Goal: Task Accomplishment & Management: Complete application form

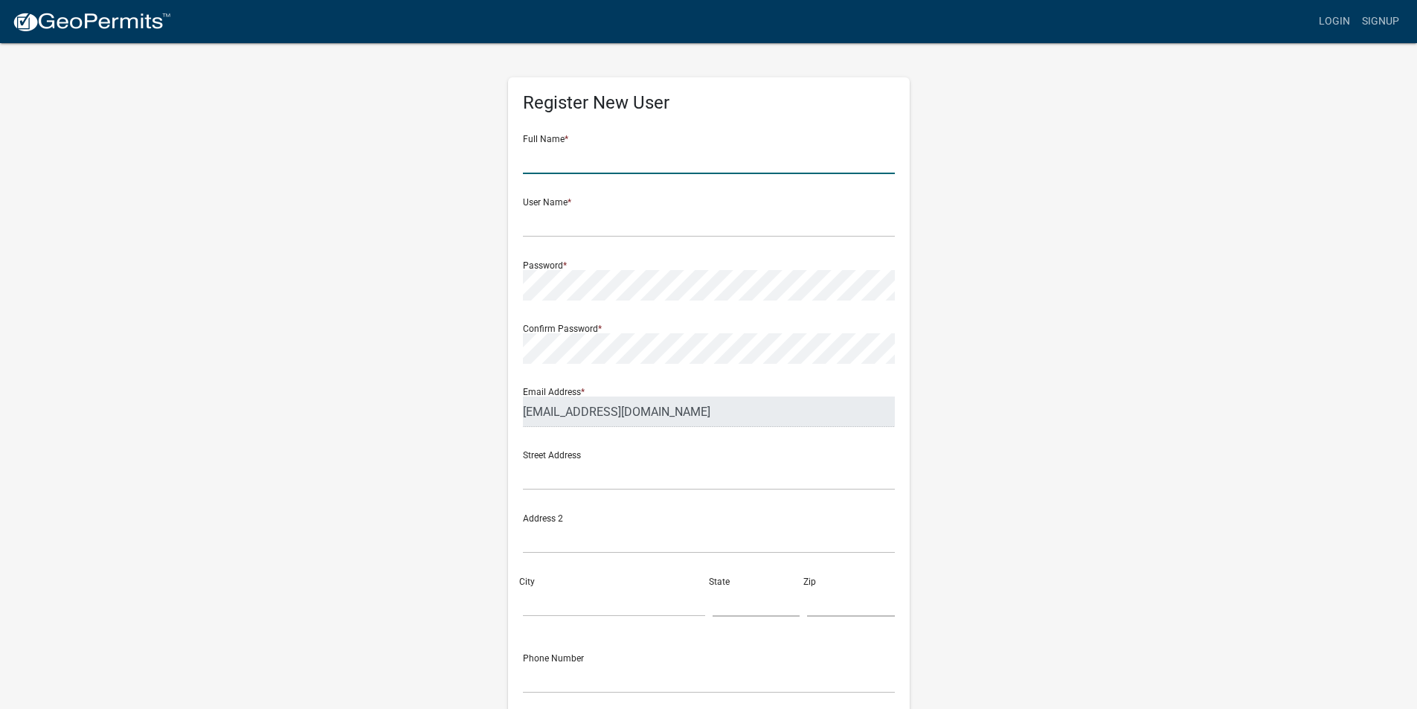
click at [598, 161] on input "text" at bounding box center [709, 159] width 372 height 30
click at [583, 161] on input "[PERSON_NAME]" at bounding box center [709, 159] width 372 height 30
type input "[PERSON_NAME]"
click at [538, 220] on input "text" at bounding box center [709, 222] width 372 height 30
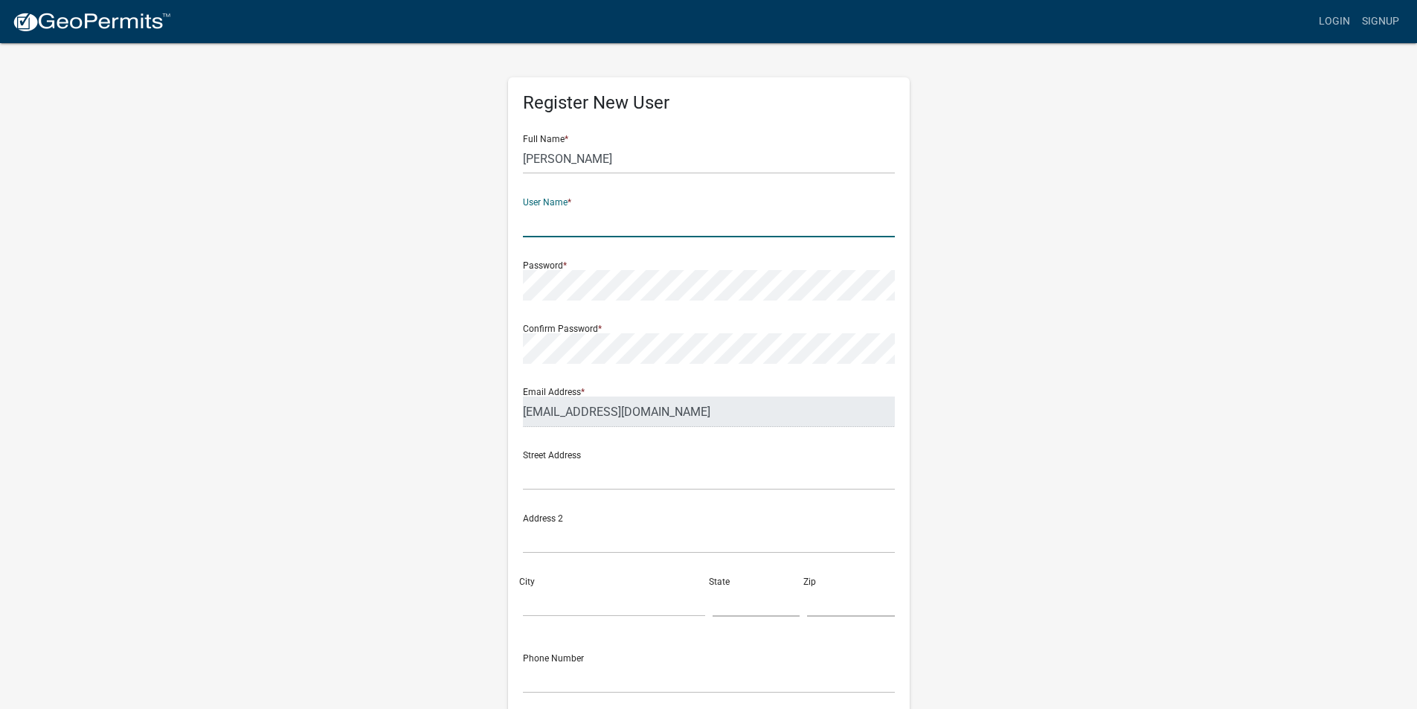
type input "A"
type input "AMain"
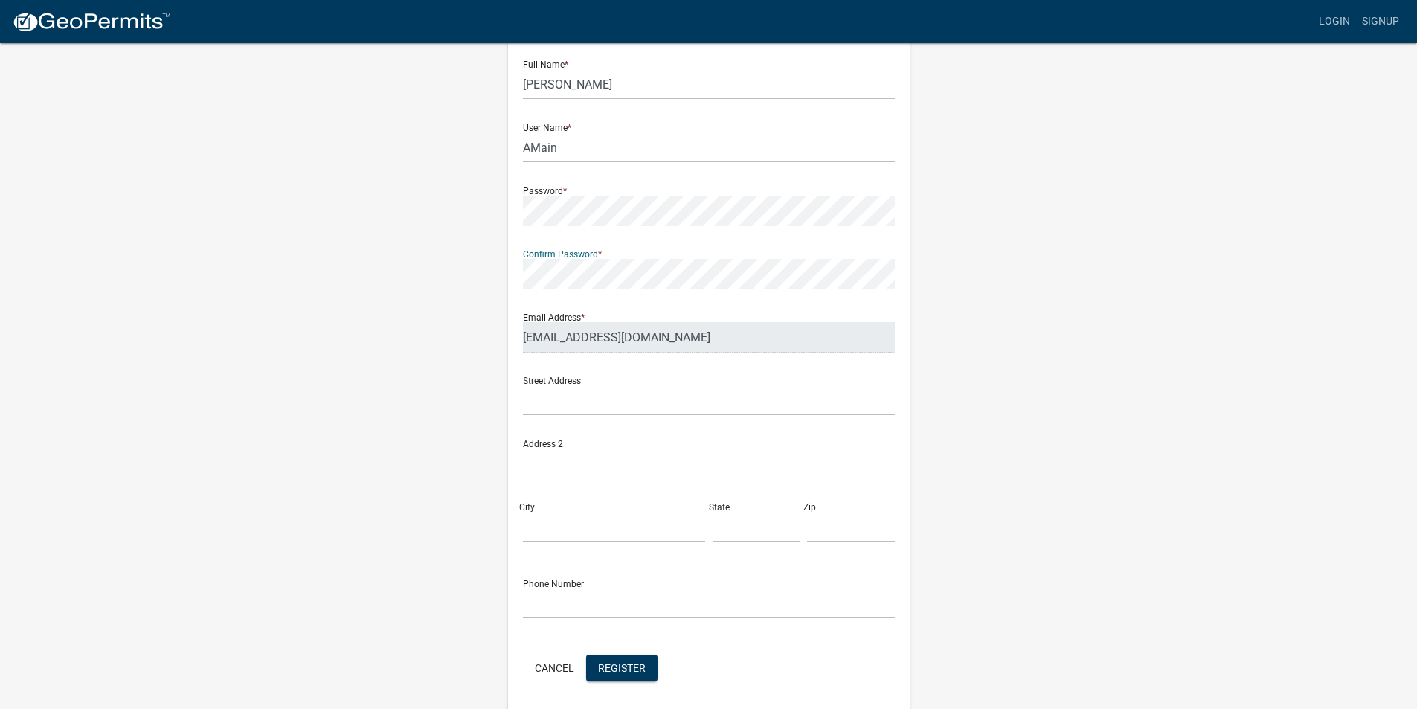
scroll to position [129, 0]
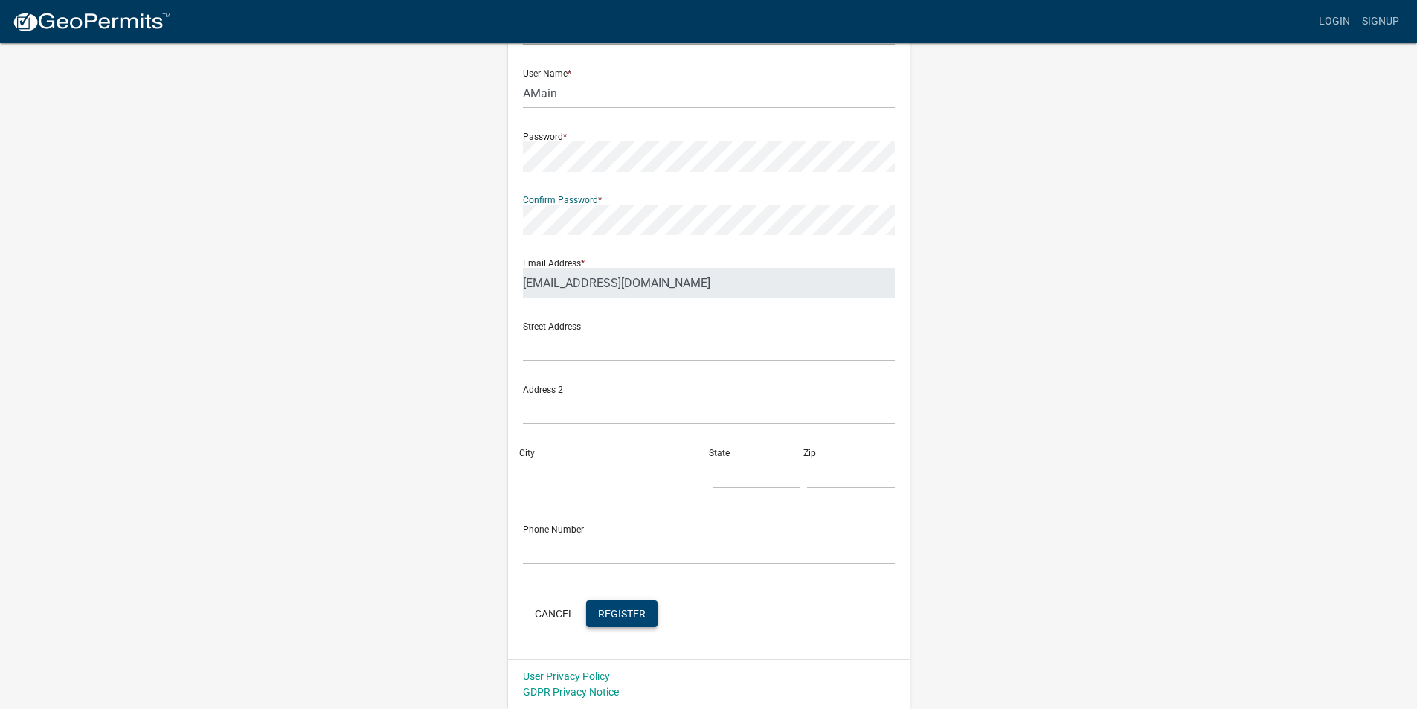
click at [617, 616] on span "Register" at bounding box center [622, 613] width 48 height 12
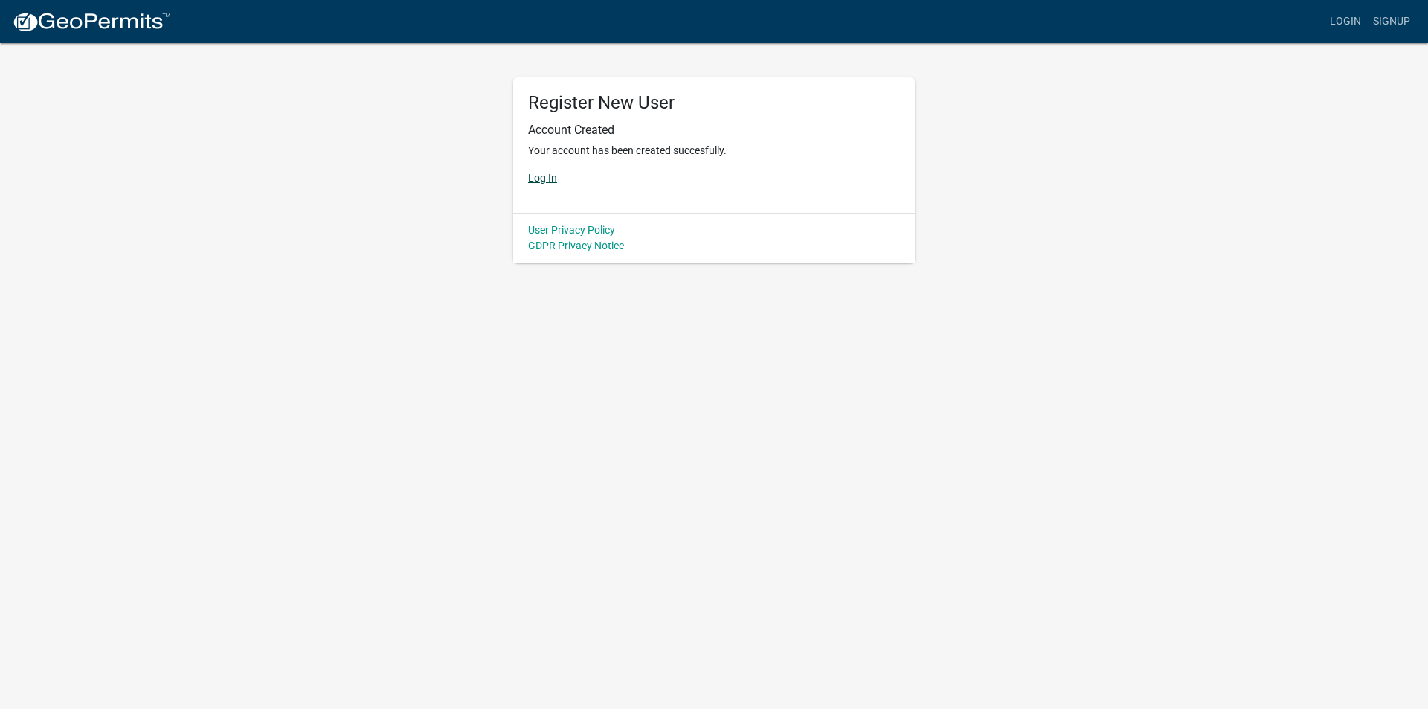
click at [545, 176] on link "Log In" at bounding box center [542, 178] width 29 height 12
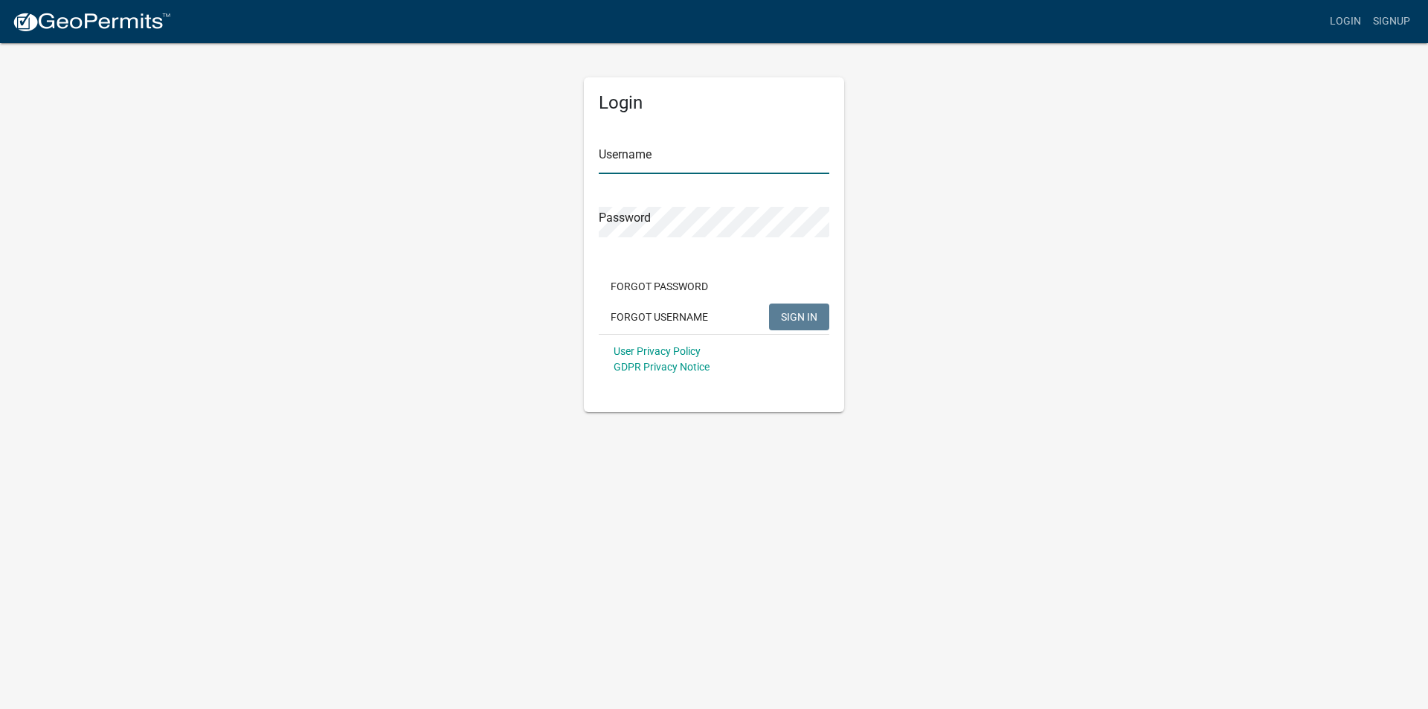
type input "AMain"
click at [808, 319] on span "SIGN IN" at bounding box center [799, 316] width 36 height 12
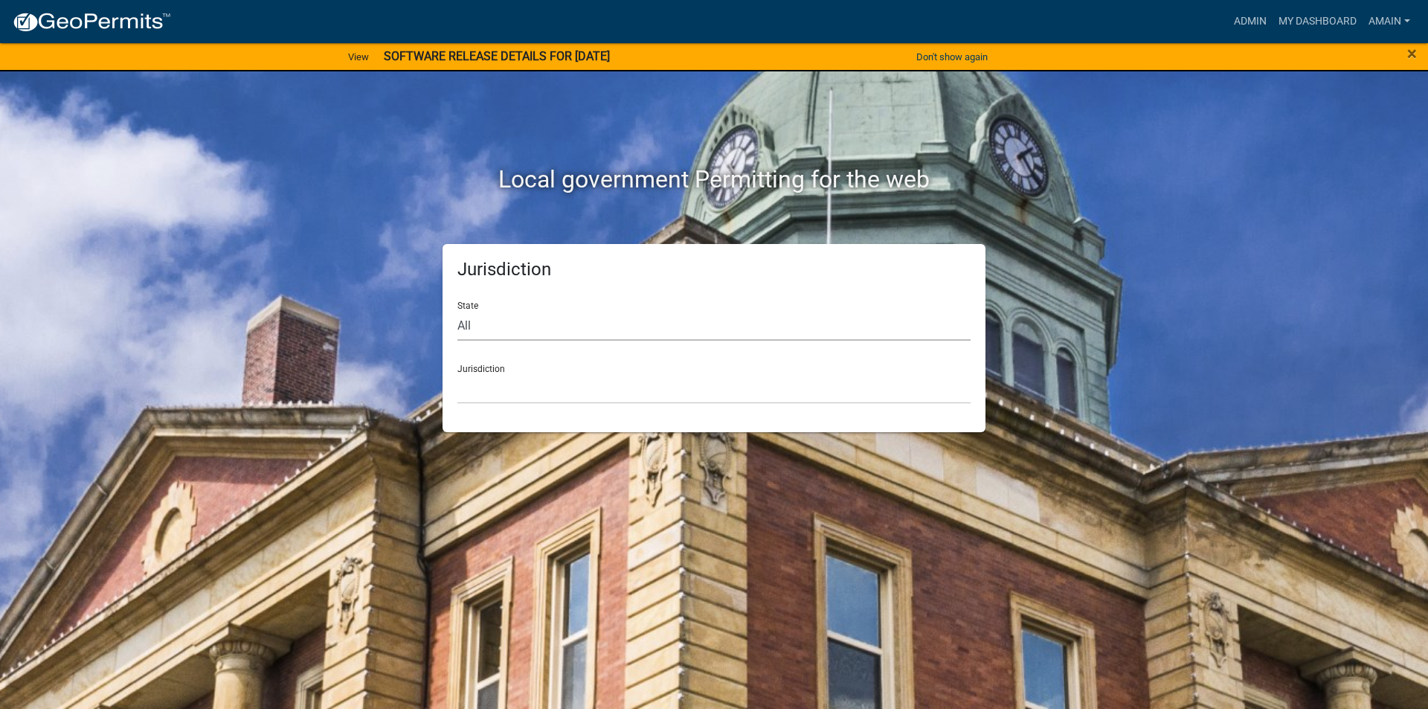
click at [477, 321] on select "All [US_STATE] [US_STATE] [US_STATE] [US_STATE] [US_STATE] [US_STATE] [US_STATE…" at bounding box center [713, 325] width 513 height 30
select select "[US_STATE]"
click at [457, 310] on select "All [US_STATE] [US_STATE] [US_STATE] [US_STATE] [US_STATE] [US_STATE] [US_STATE…" at bounding box center [713, 325] width 513 height 30
click at [495, 391] on select "[GEOGRAPHIC_DATA], [US_STATE] [GEOGRAPHIC_DATA], [US_STATE] [GEOGRAPHIC_DATA], …" at bounding box center [713, 388] width 513 height 30
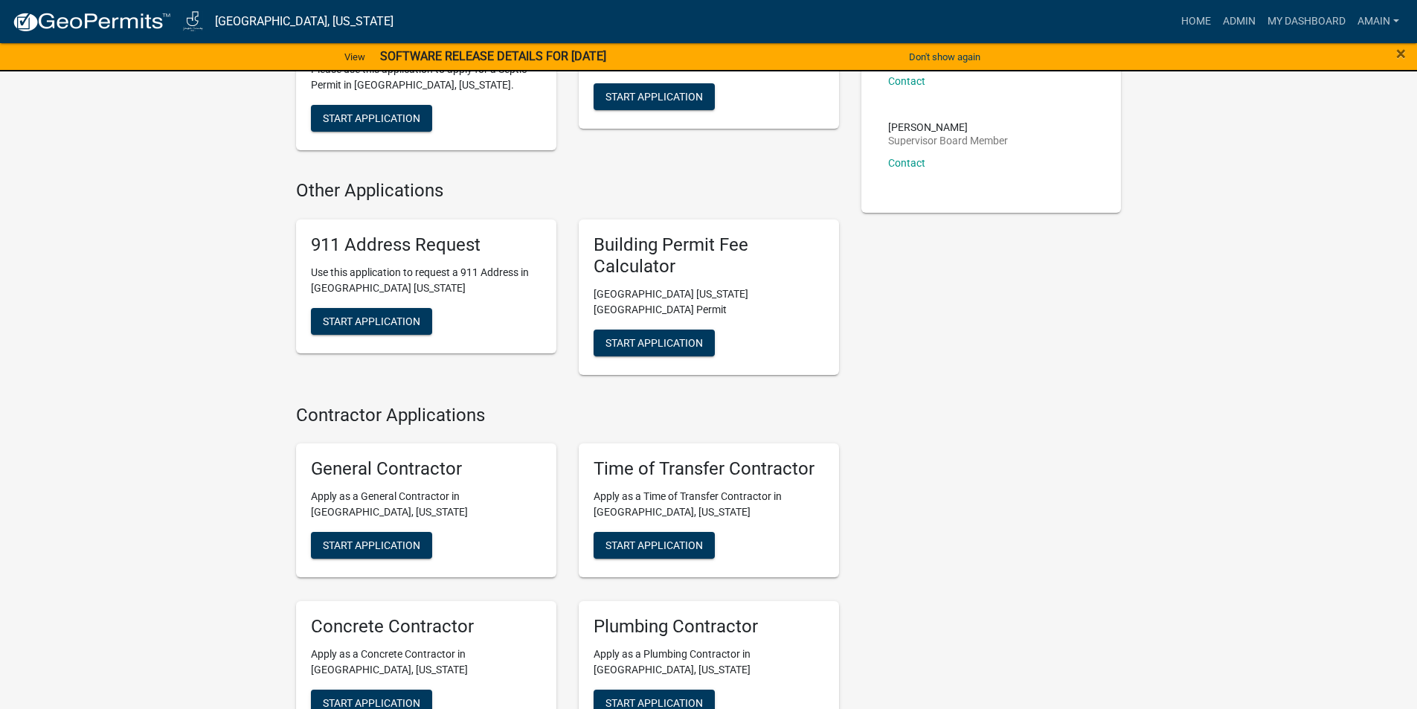
scroll to position [595, 0]
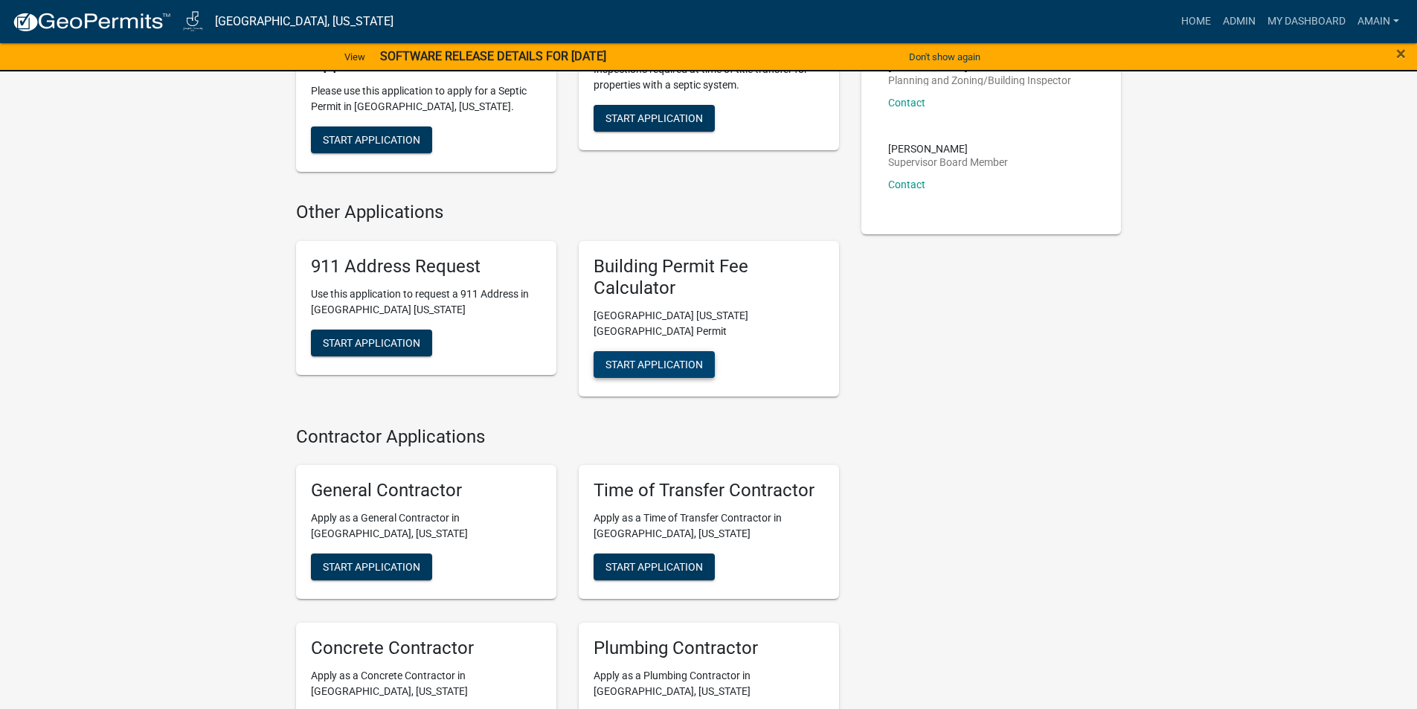
click at [681, 358] on span "Start Application" at bounding box center [654, 364] width 97 height 12
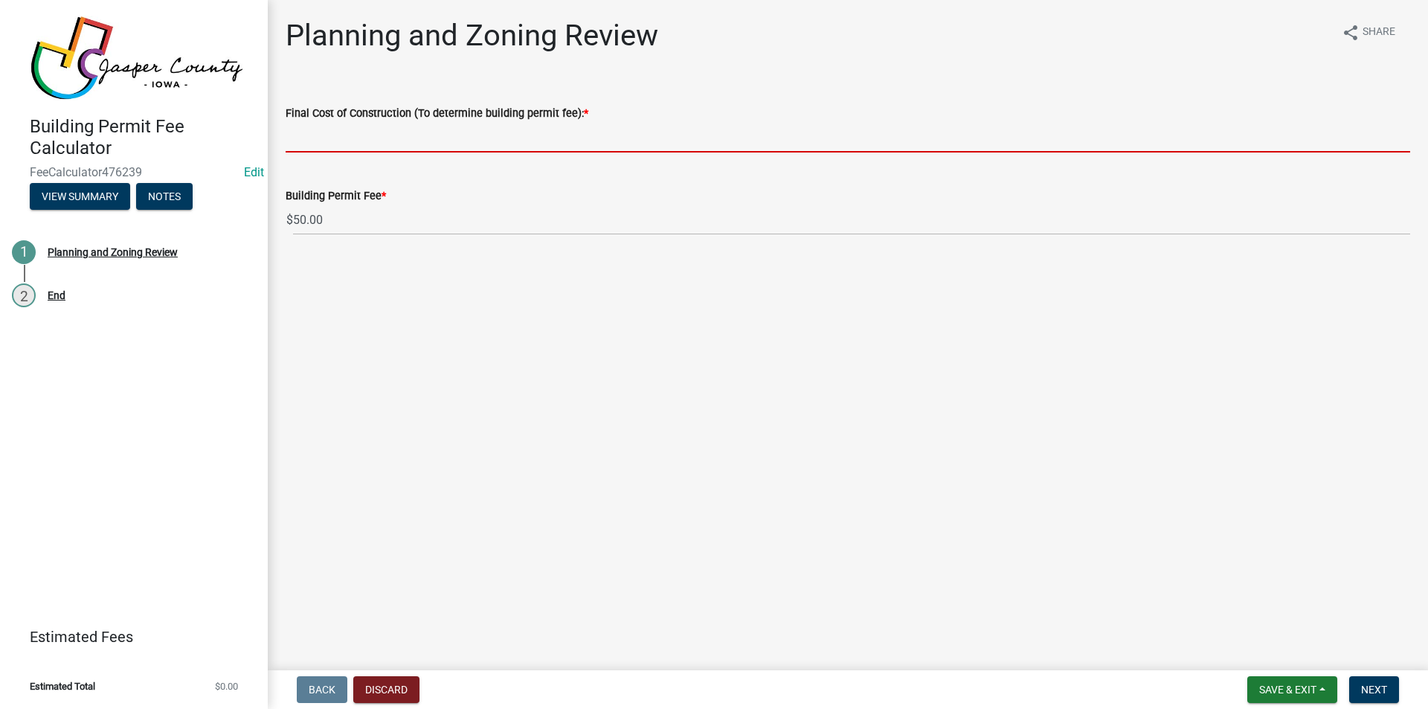
click at [341, 140] on input "text" at bounding box center [848, 137] width 1125 height 30
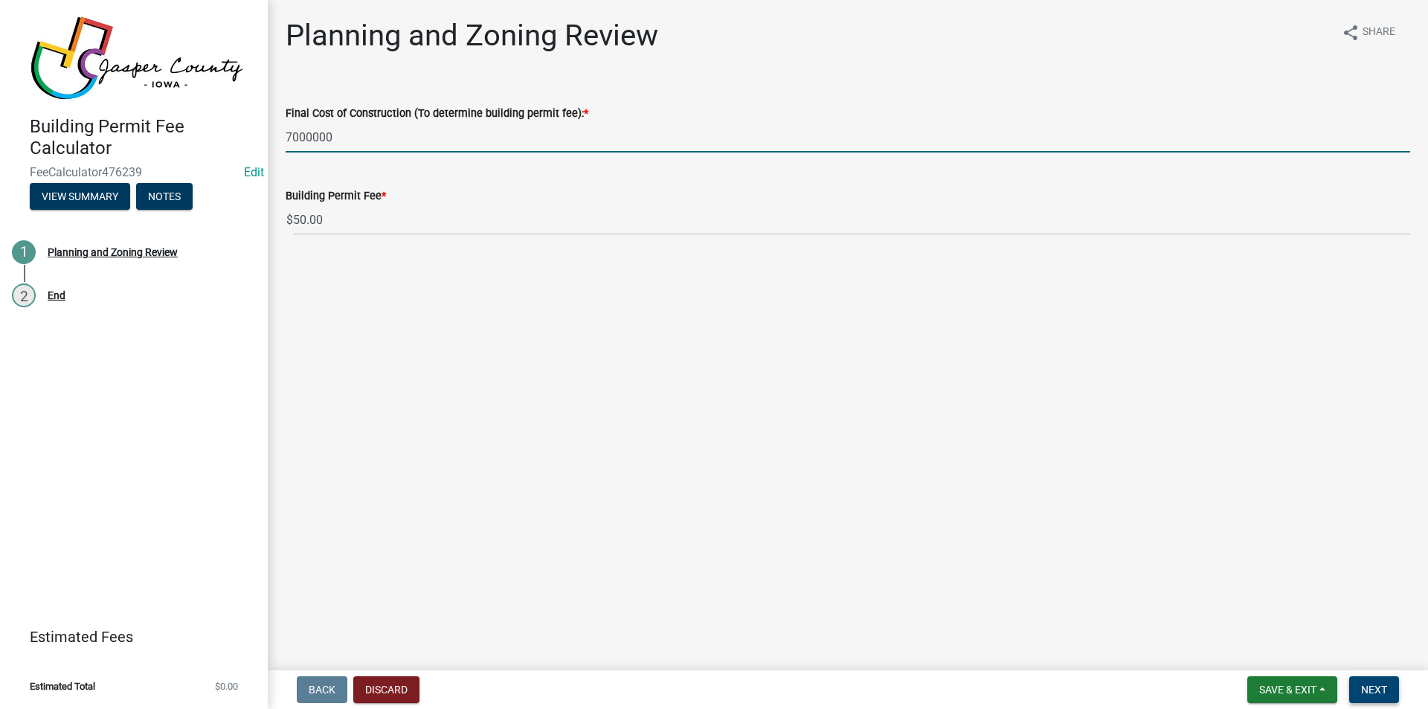
type input "7000000"
click at [1358, 683] on button "Next" at bounding box center [1374, 689] width 50 height 27
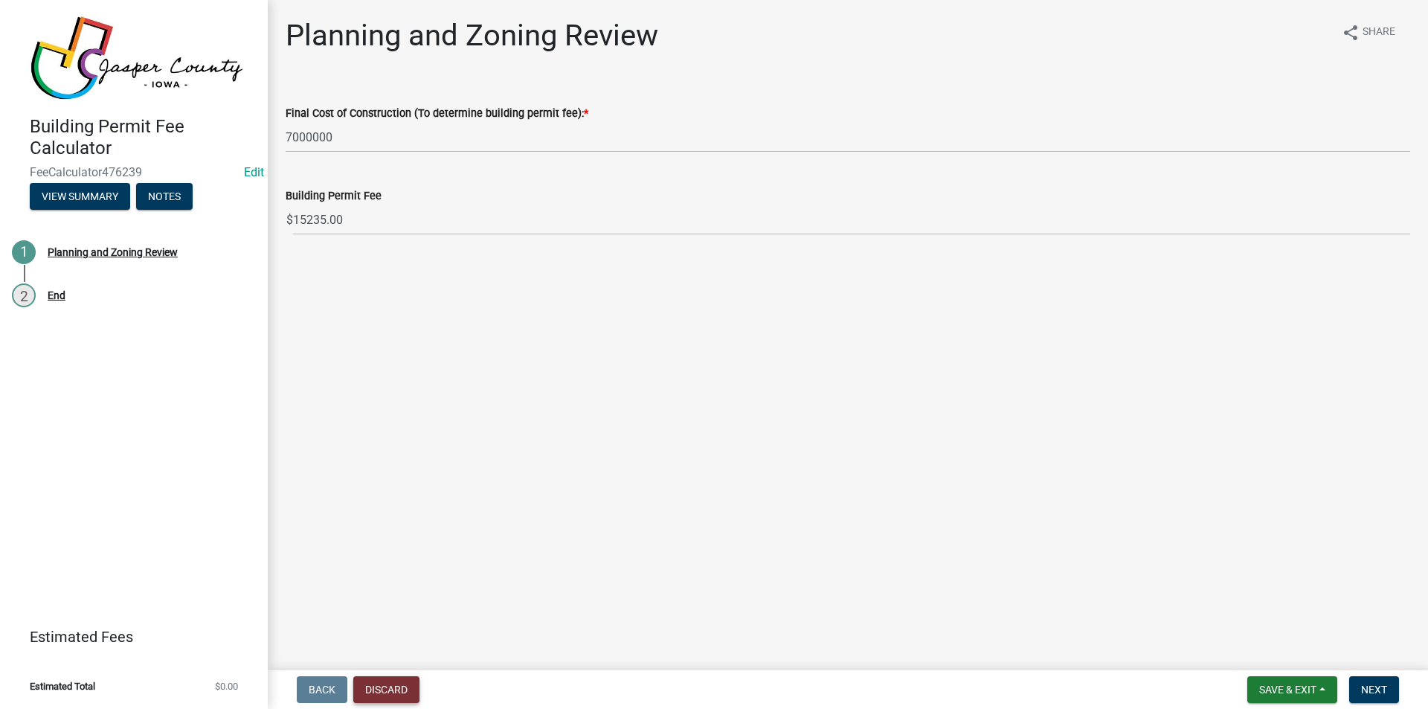
click at [382, 683] on button "Discard" at bounding box center [386, 689] width 66 height 27
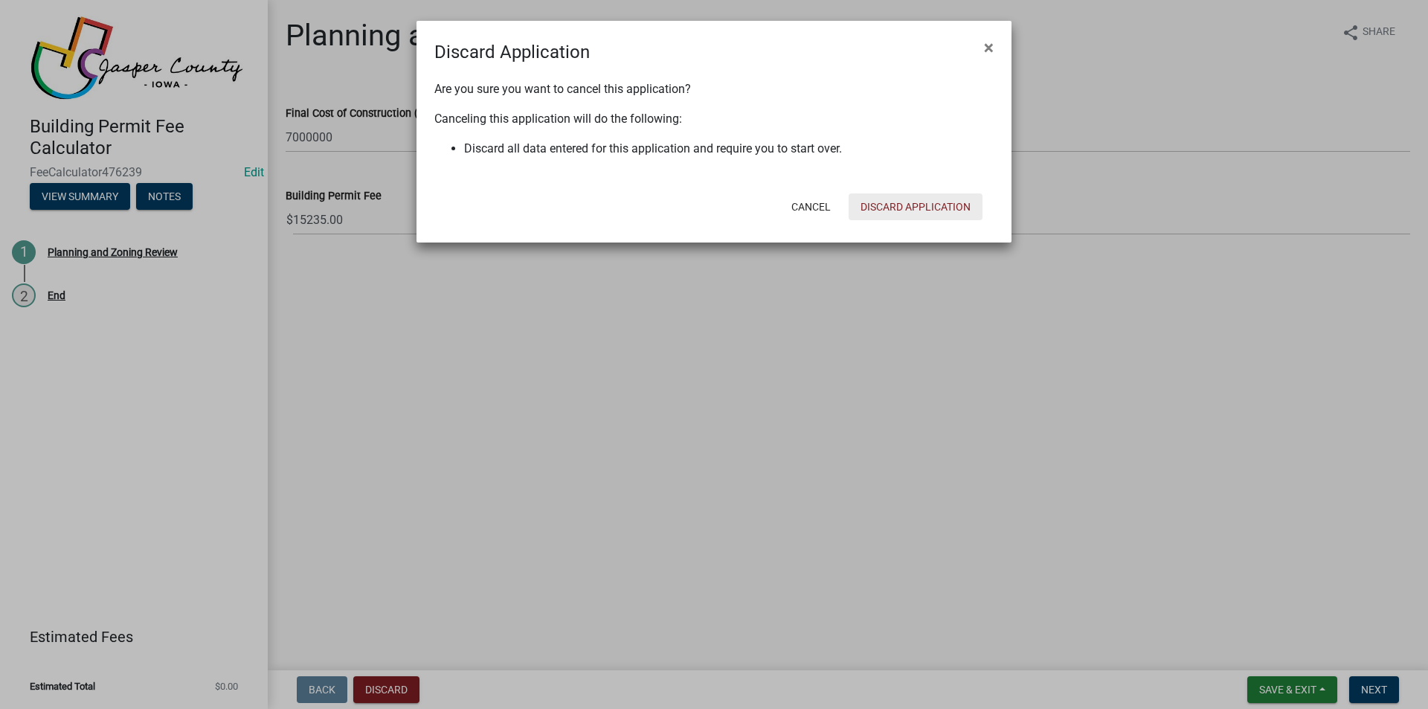
click at [928, 206] on button "Discard Application" at bounding box center [916, 206] width 134 height 27
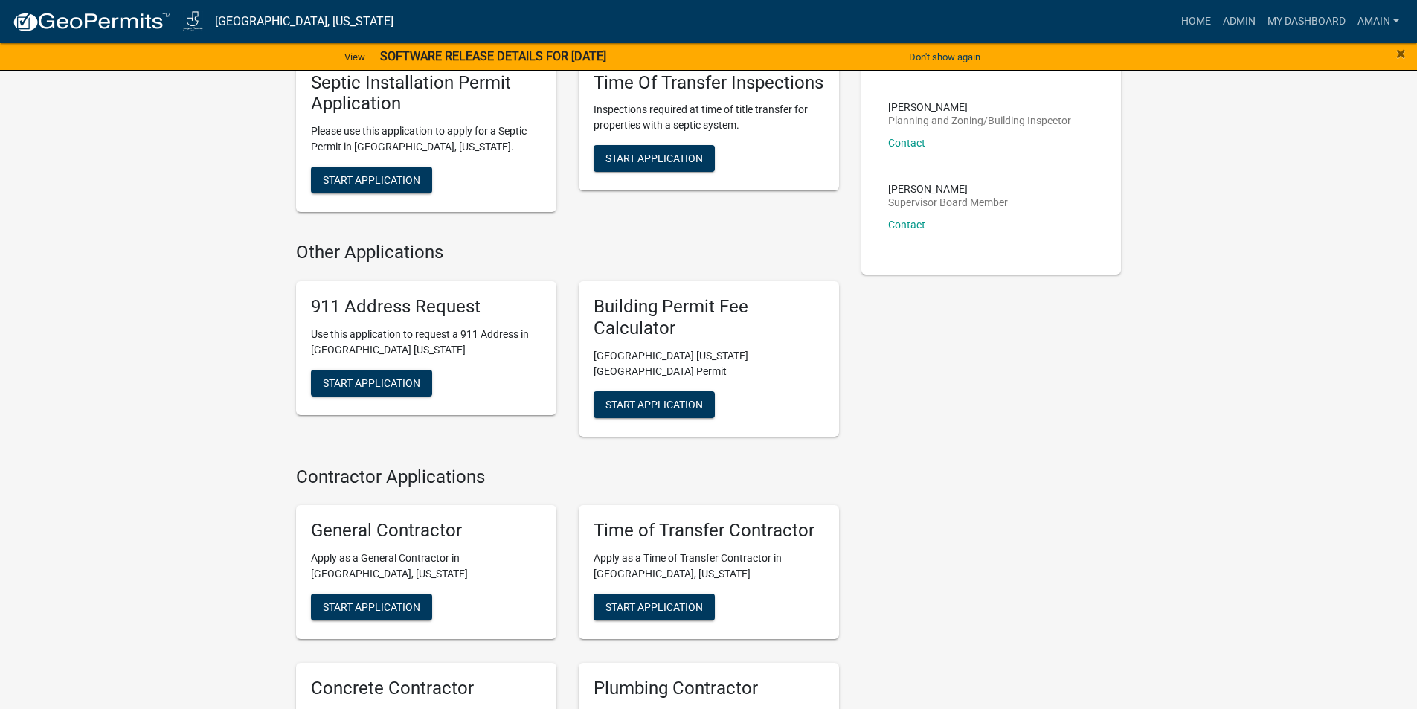
scroll to position [704, 0]
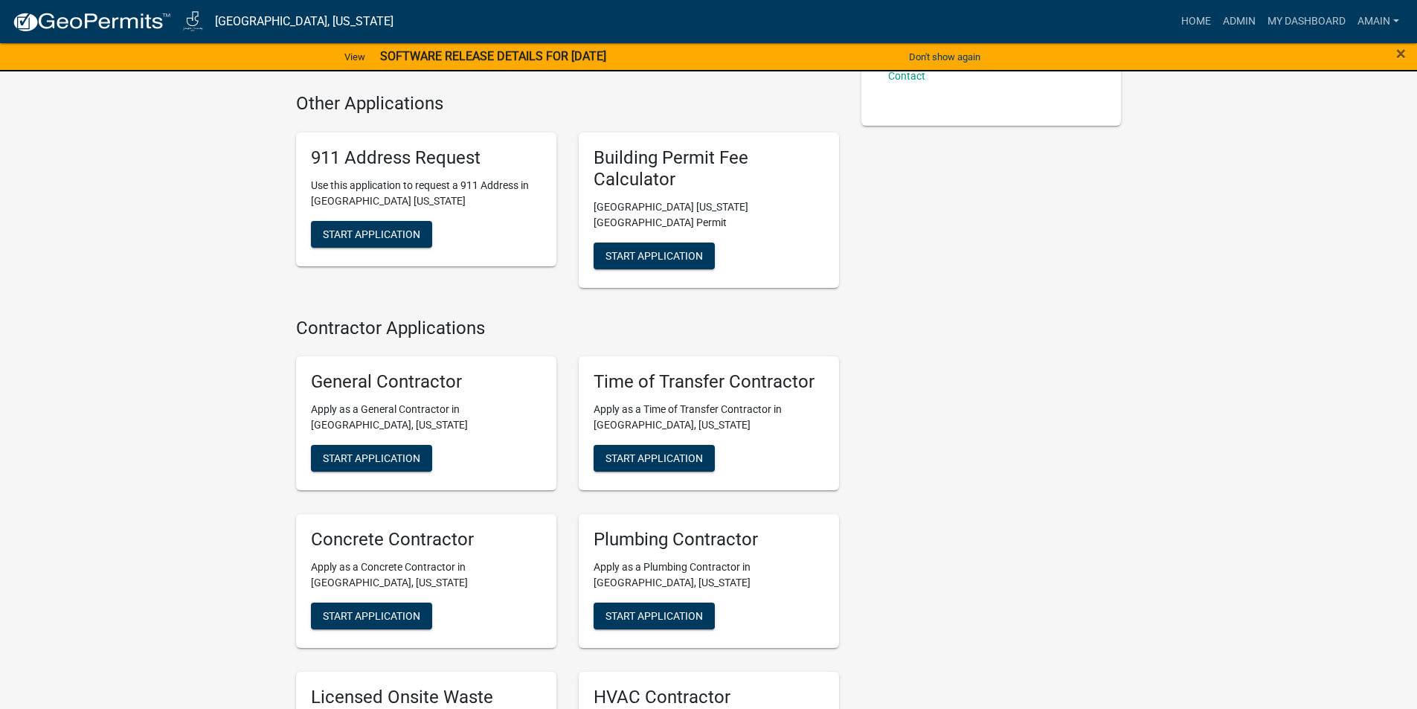
click at [1209, 229] on div "My Applications Show More There are no applications Engineering Driveway Permit…" at bounding box center [708, 213] width 1417 height 1798
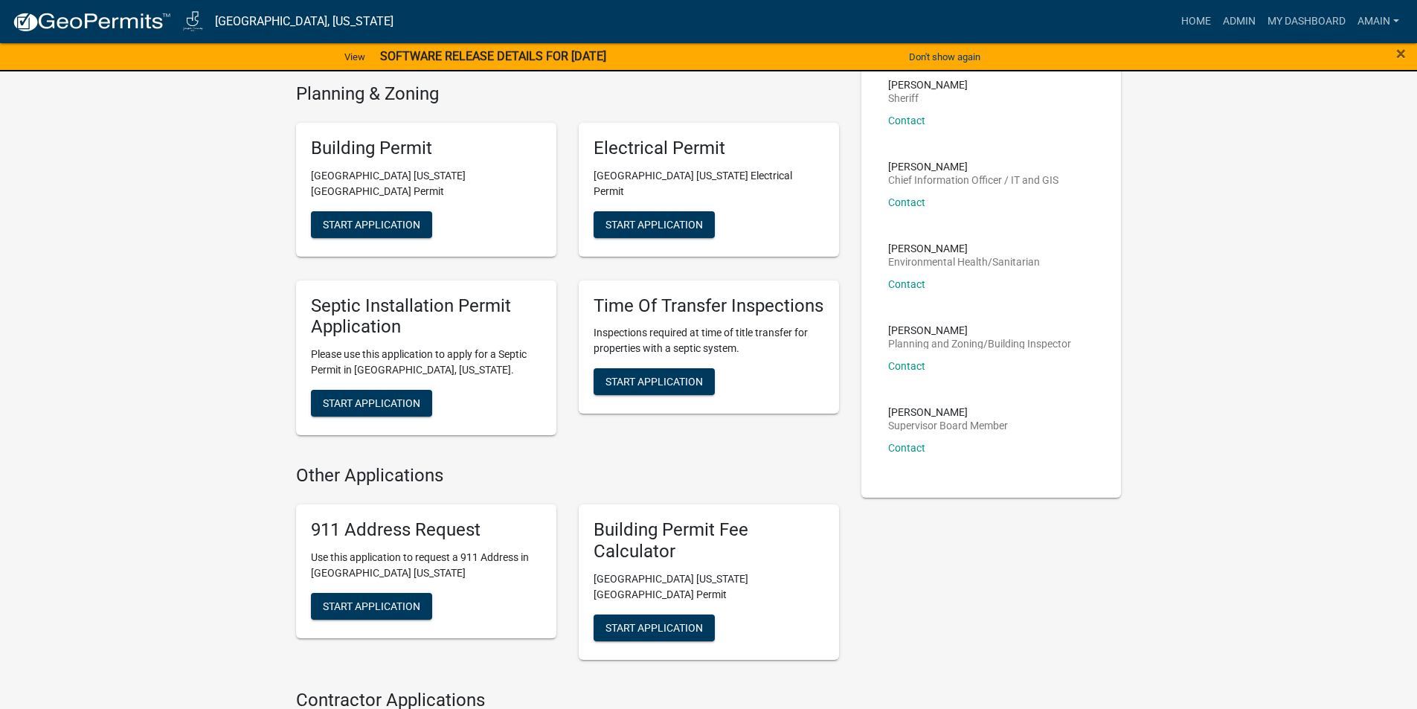
scroll to position [0, 0]
